Goal: Transaction & Acquisition: Purchase product/service

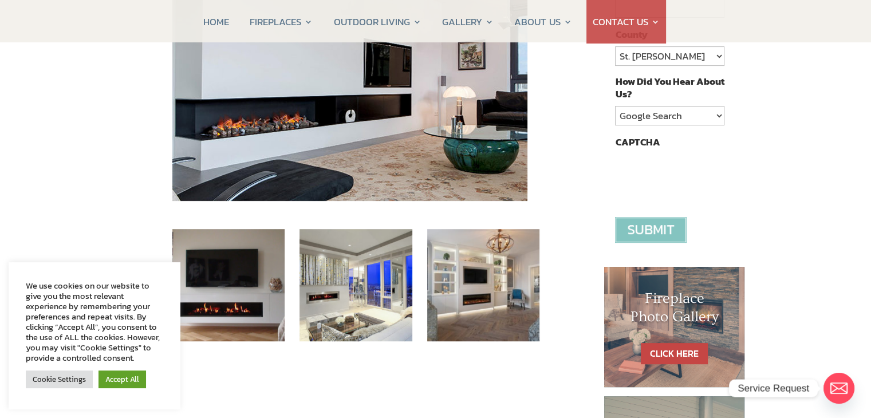
scroll to position [401, 0]
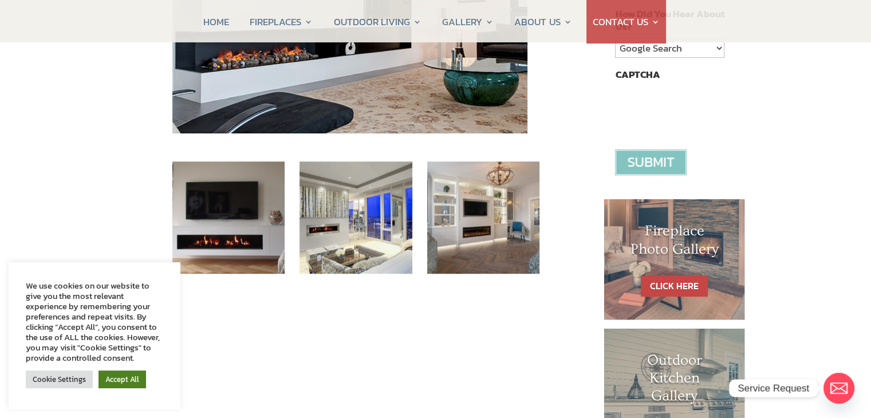
click at [117, 382] on link "Accept All" at bounding box center [123, 380] width 48 height 18
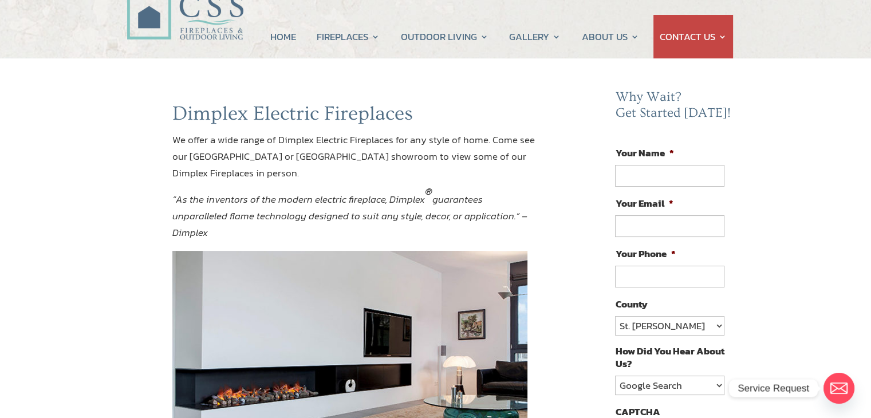
scroll to position [0, 0]
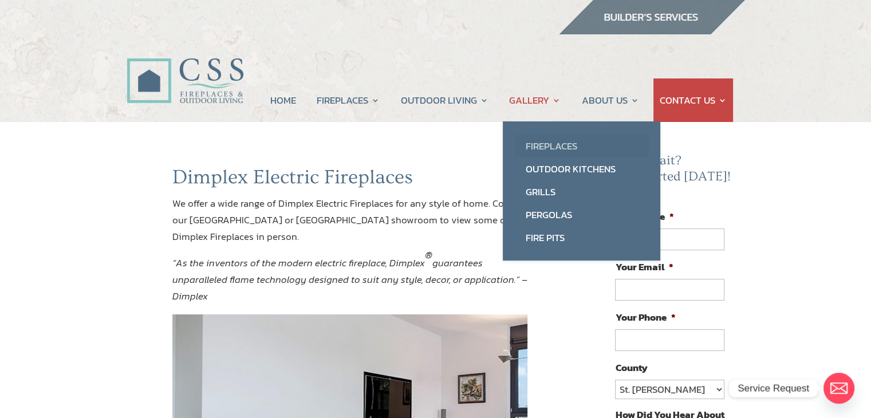
click at [552, 145] on link "Fireplaces" at bounding box center [581, 146] width 135 height 23
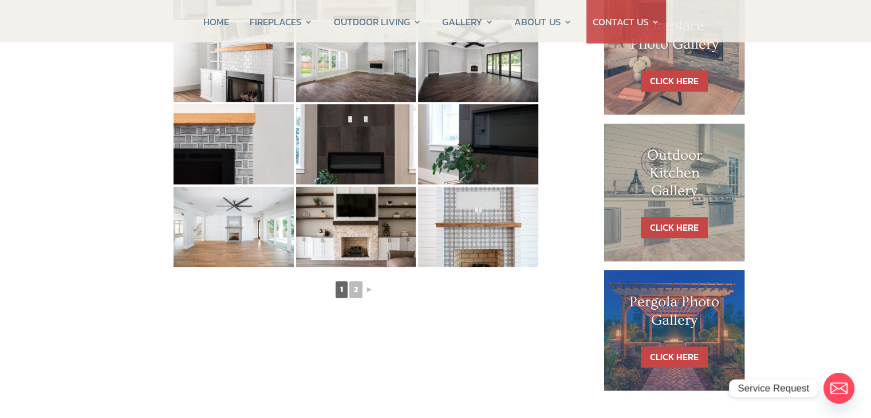
scroll to position [687, 0]
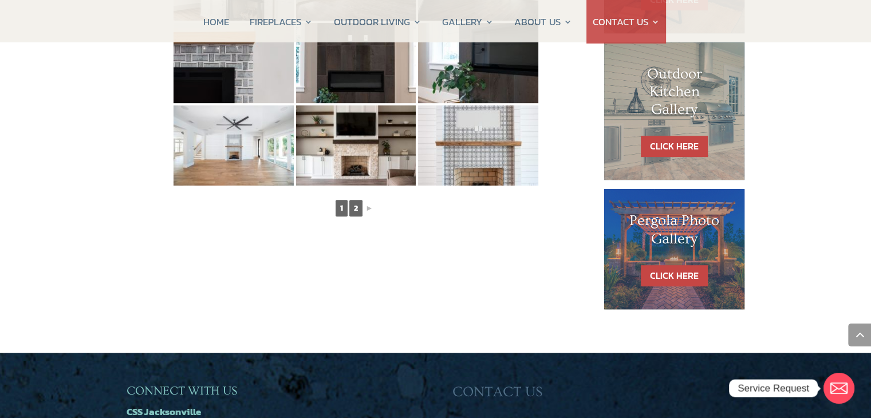
click at [353, 210] on link "2" at bounding box center [355, 208] width 13 height 17
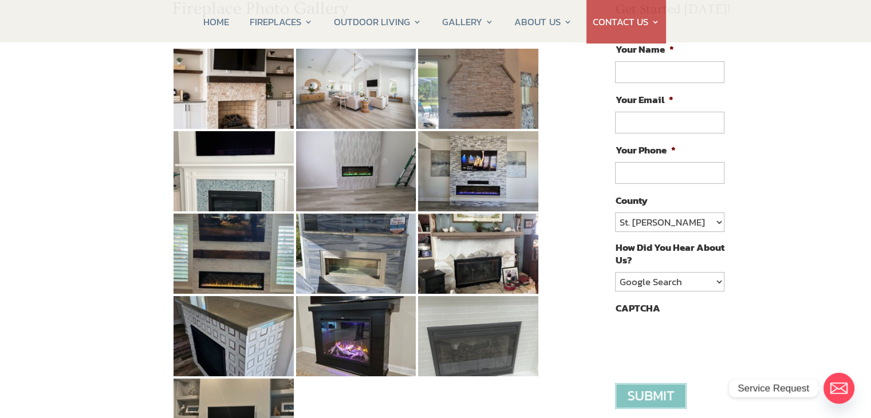
scroll to position [172, 0]
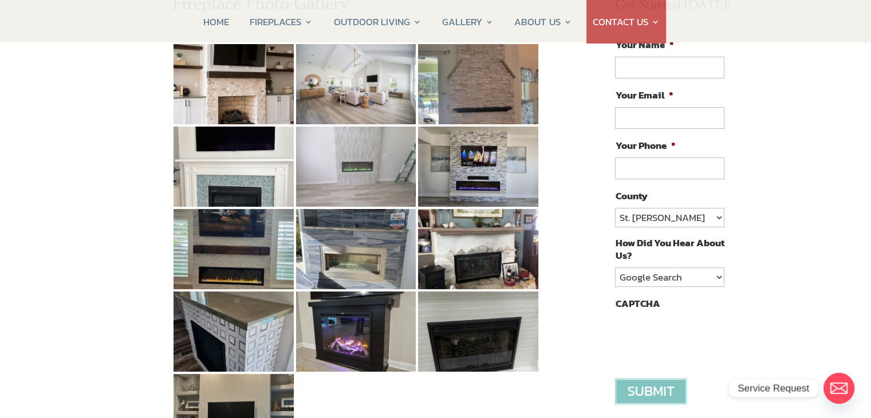
click at [359, 175] on img at bounding box center [356, 167] width 120 height 80
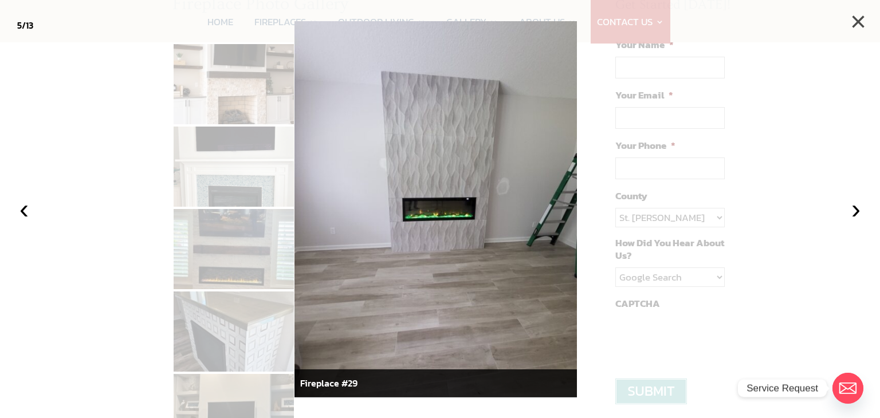
click at [861, 25] on button "×" at bounding box center [858, 21] width 25 height 25
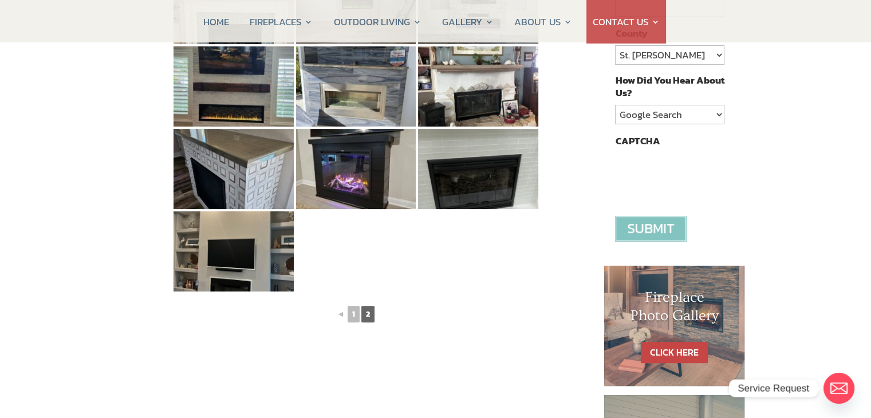
scroll to position [344, 0]
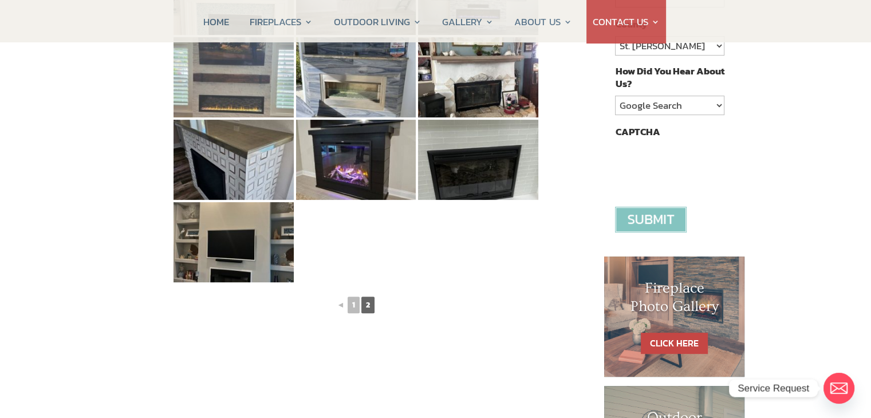
click at [257, 101] on img at bounding box center [234, 77] width 120 height 80
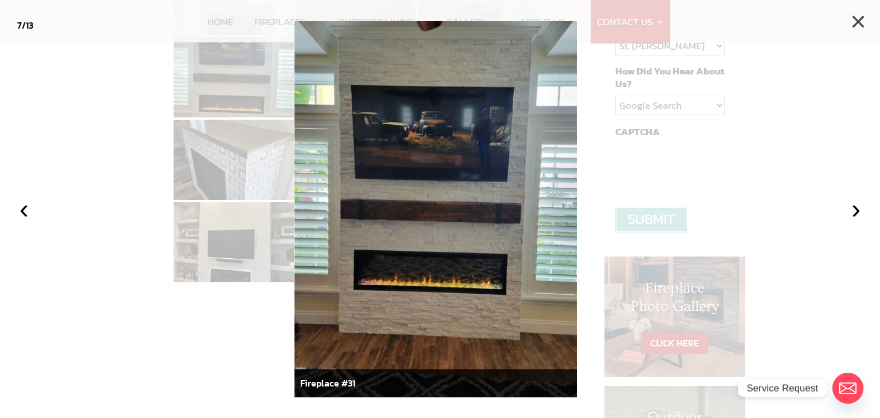
click at [866, 25] on button "×" at bounding box center [858, 21] width 25 height 25
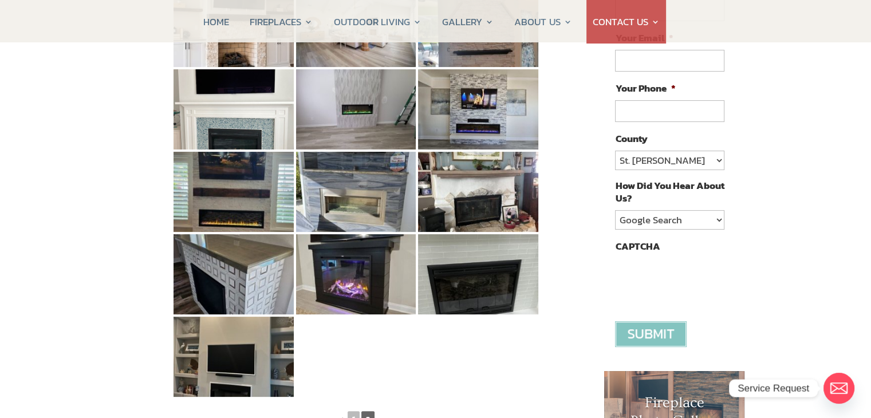
scroll to position [0, 0]
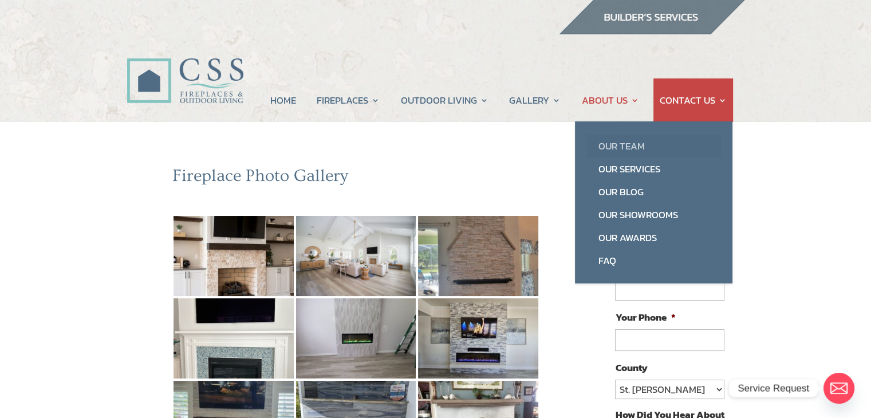
click at [616, 151] on link "Our Team" at bounding box center [654, 146] width 135 height 23
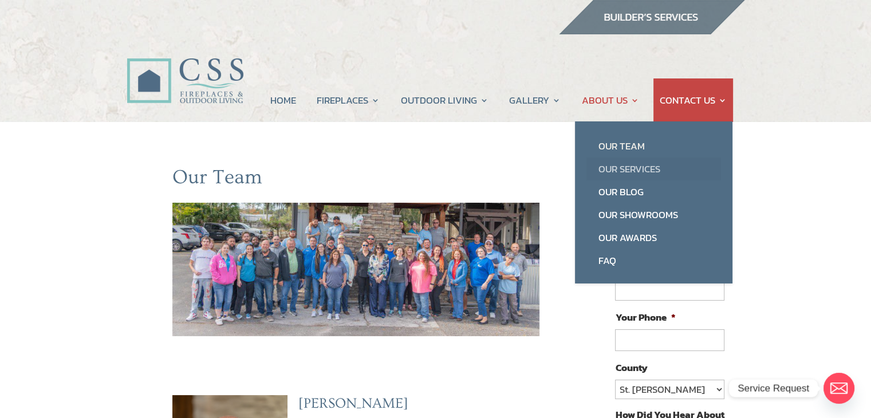
click at [626, 166] on link "Our Services" at bounding box center [654, 169] width 135 height 23
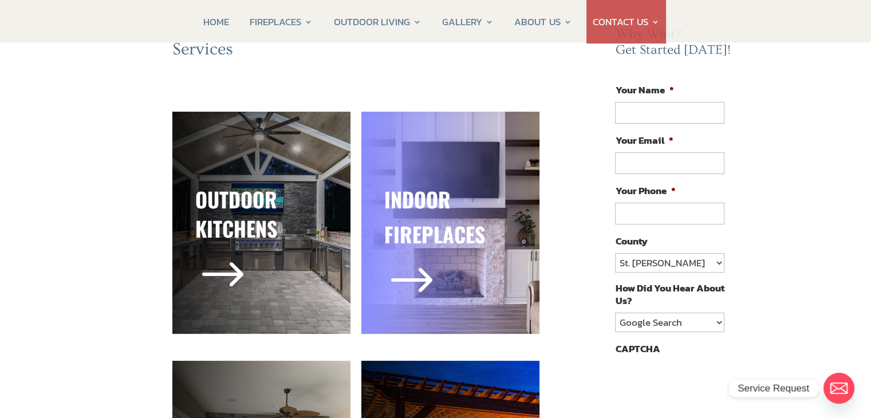
scroll to position [172, 0]
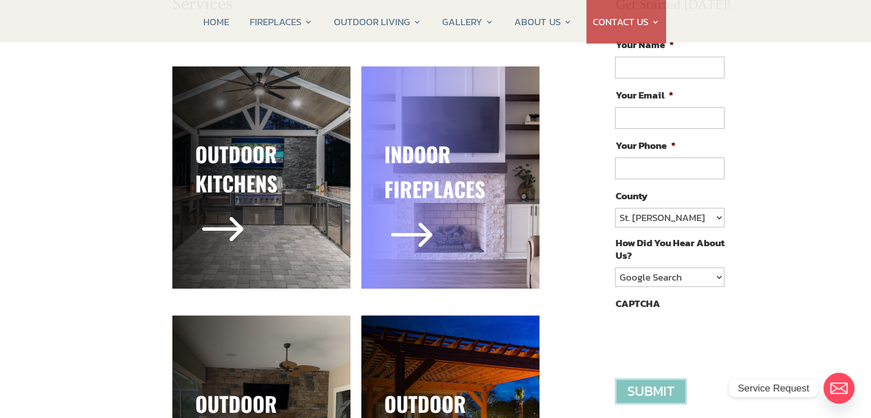
click at [437, 246] on span "$" at bounding box center [411, 236] width 55 height 55
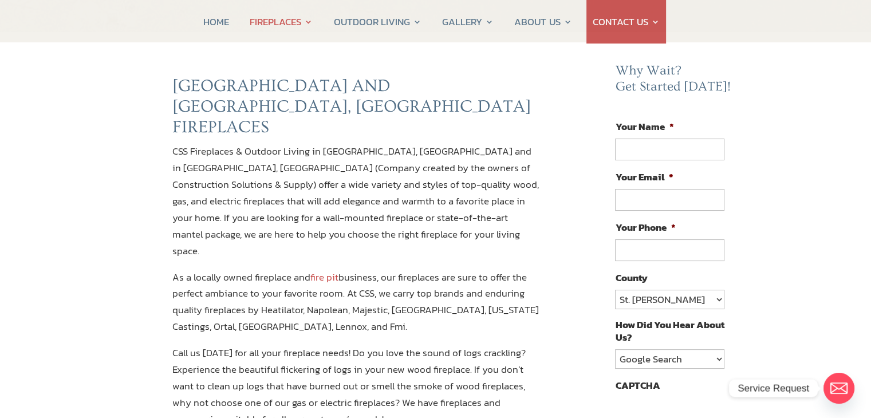
scroll to position [115, 0]
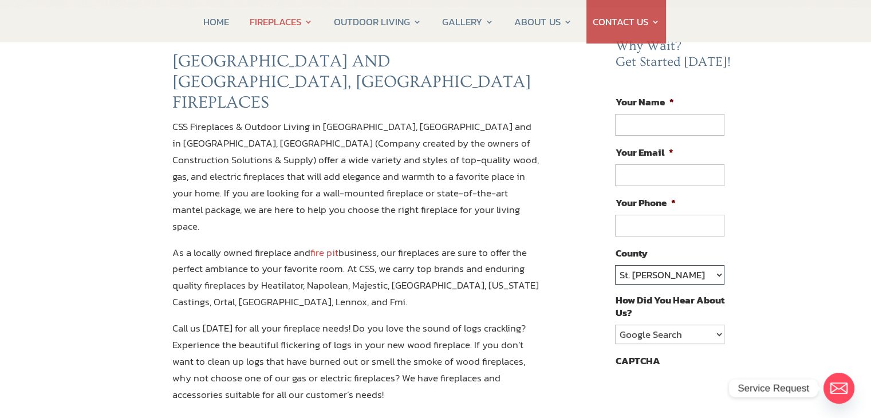
click at [719, 274] on select "St. [PERSON_NAME] Volusia Flagler [PERSON_NAME] Nassau Other" at bounding box center [669, 274] width 109 height 19
select select "Nassau"
click at [615, 265] on select "St. [PERSON_NAME] Volusia Flagler [PERSON_NAME] Nassau Other" at bounding box center [669, 274] width 109 height 19
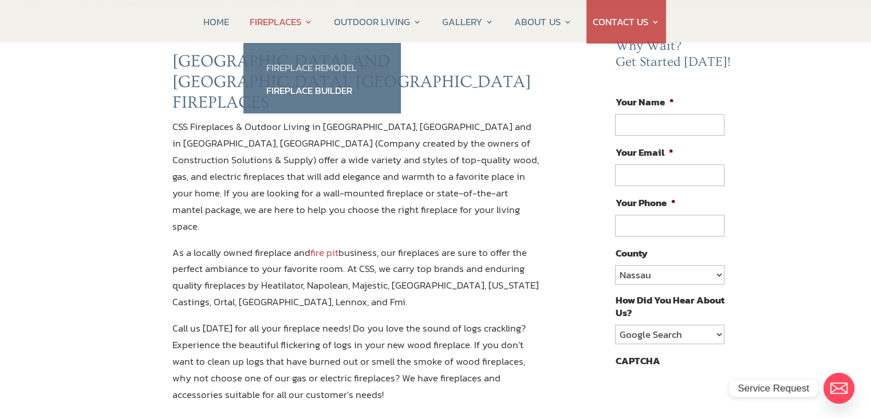
click at [296, 66] on link "Fireplace Remodel" at bounding box center [322, 67] width 135 height 23
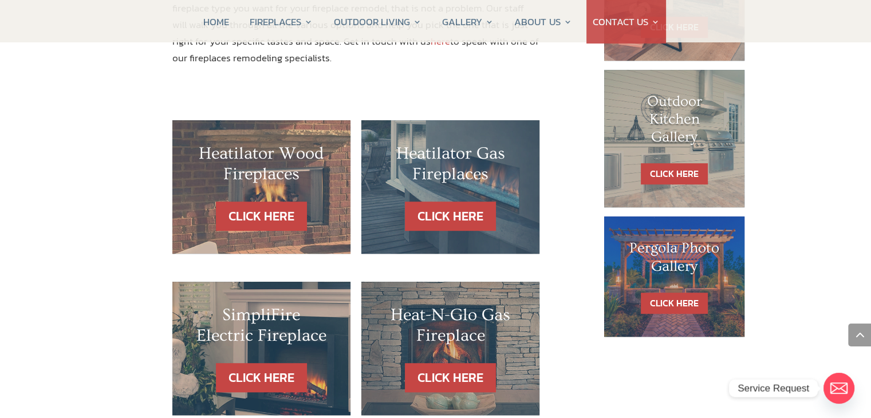
scroll to position [802, 0]
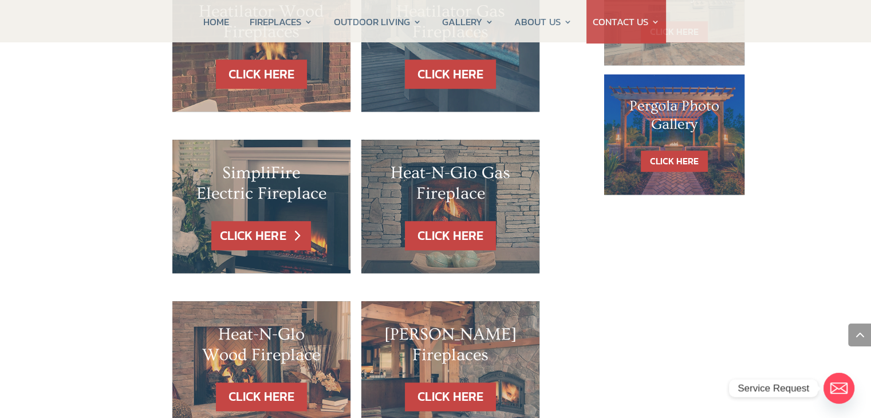
click at [273, 221] on link "CLICK HERE" at bounding box center [261, 235] width 100 height 29
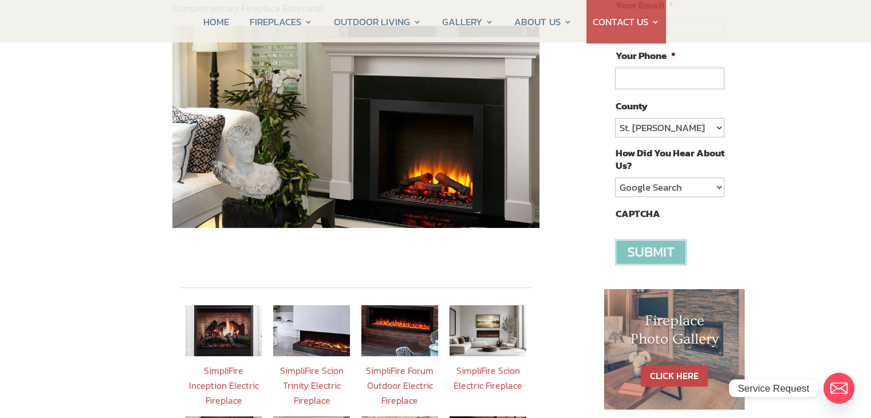
scroll to position [344, 0]
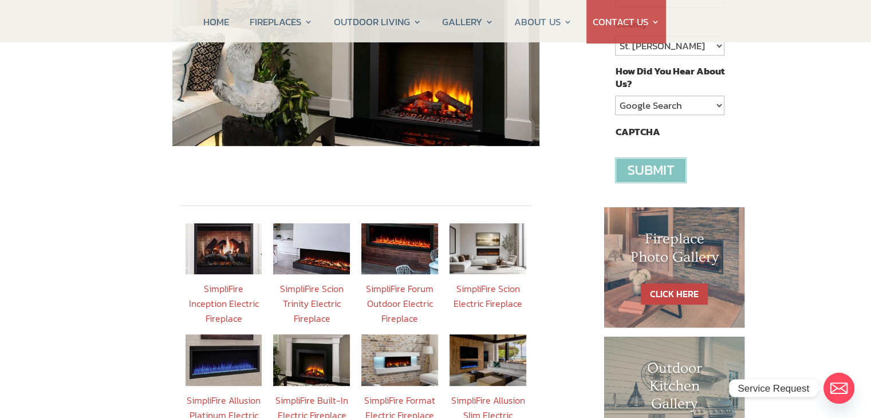
click at [401, 339] on img at bounding box center [399, 360] width 77 height 51
